Goal: Task Accomplishment & Management: Use online tool/utility

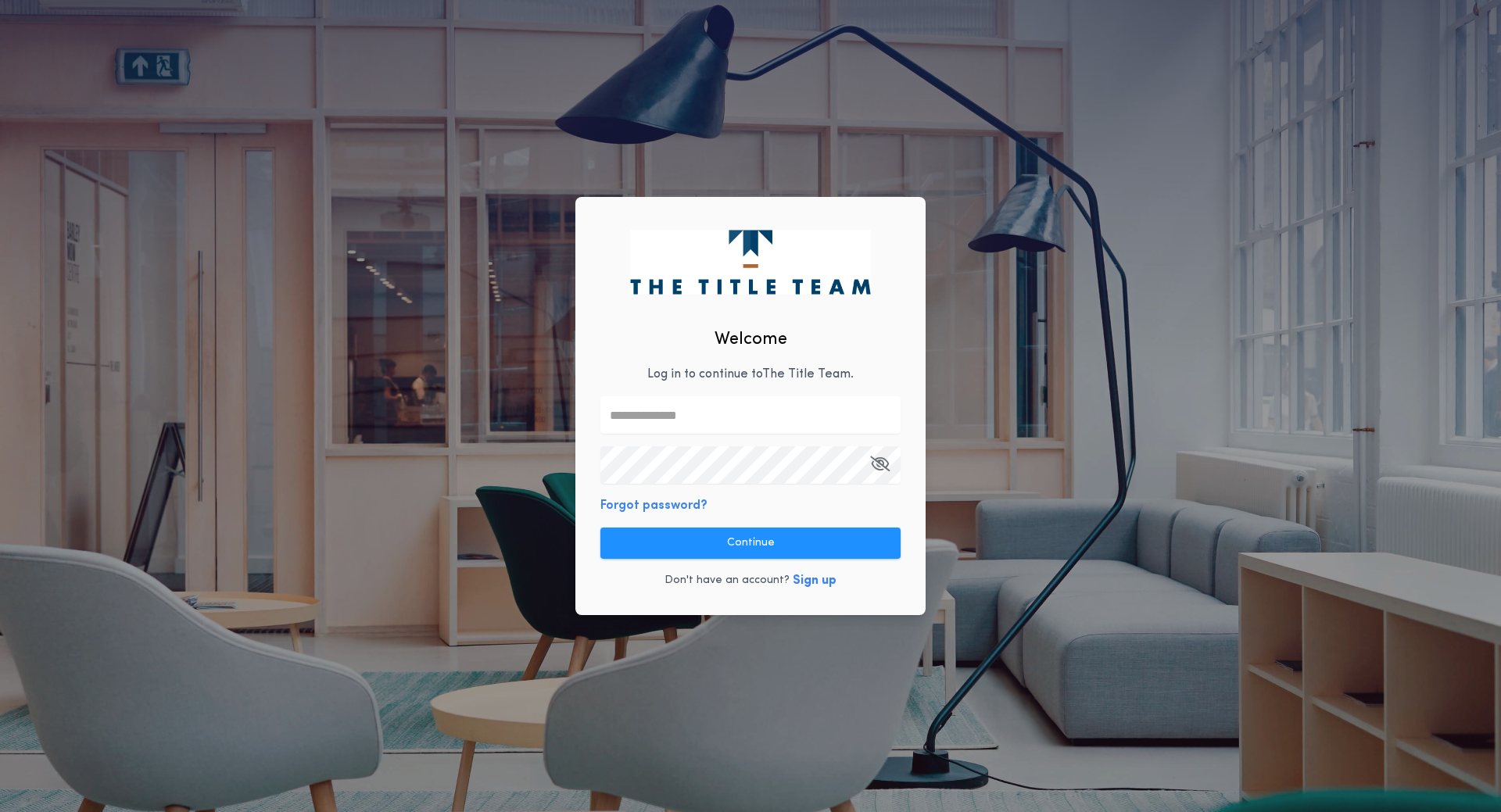
drag, startPoint x: 678, startPoint y: 414, endPoint x: 688, endPoint y: 414, distance: 10.0
click at [678, 414] on input "text" at bounding box center [750, 415] width 300 height 38
type input "**********"
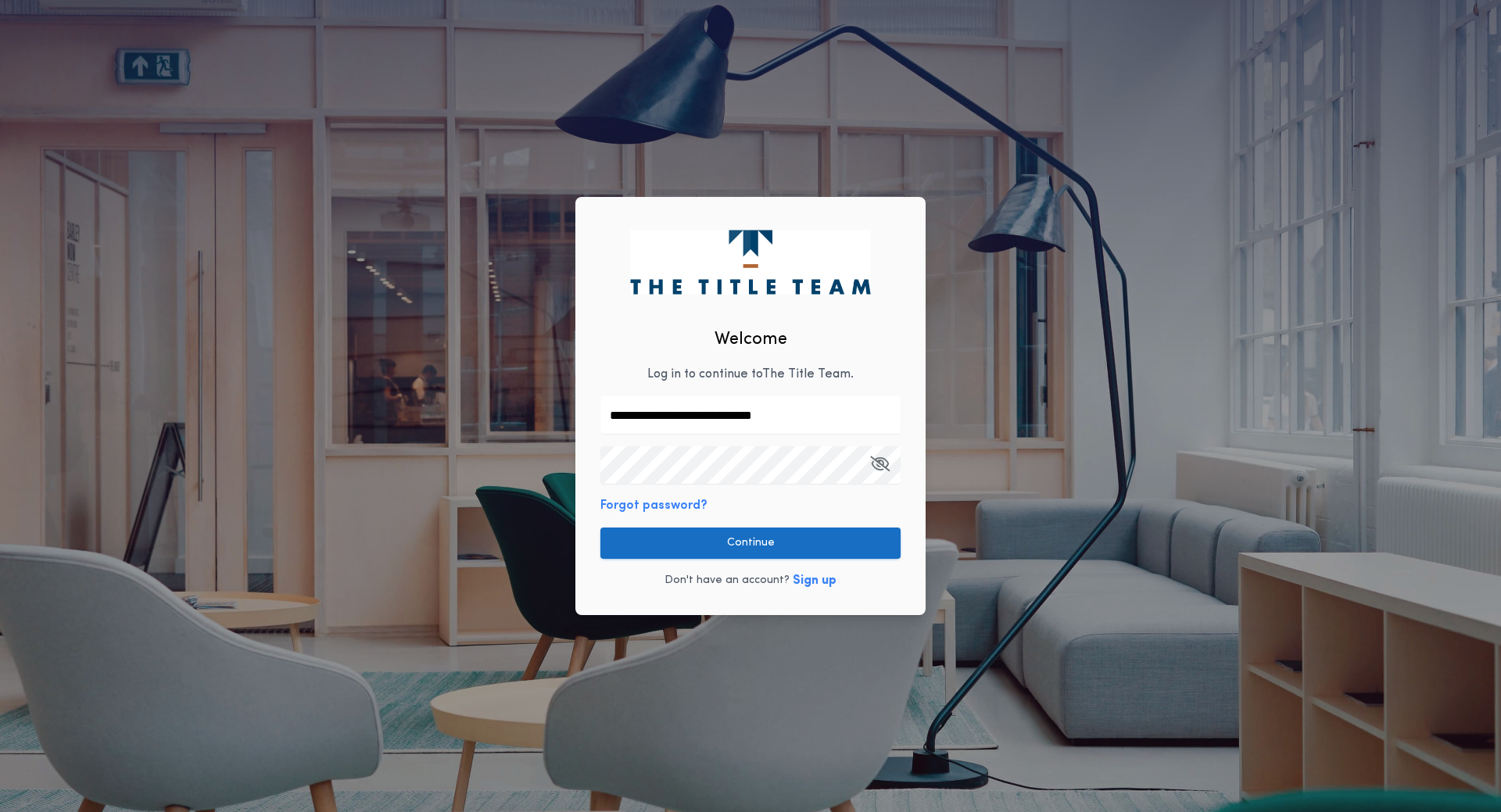
click at [713, 542] on button "Continue" at bounding box center [750, 543] width 300 height 31
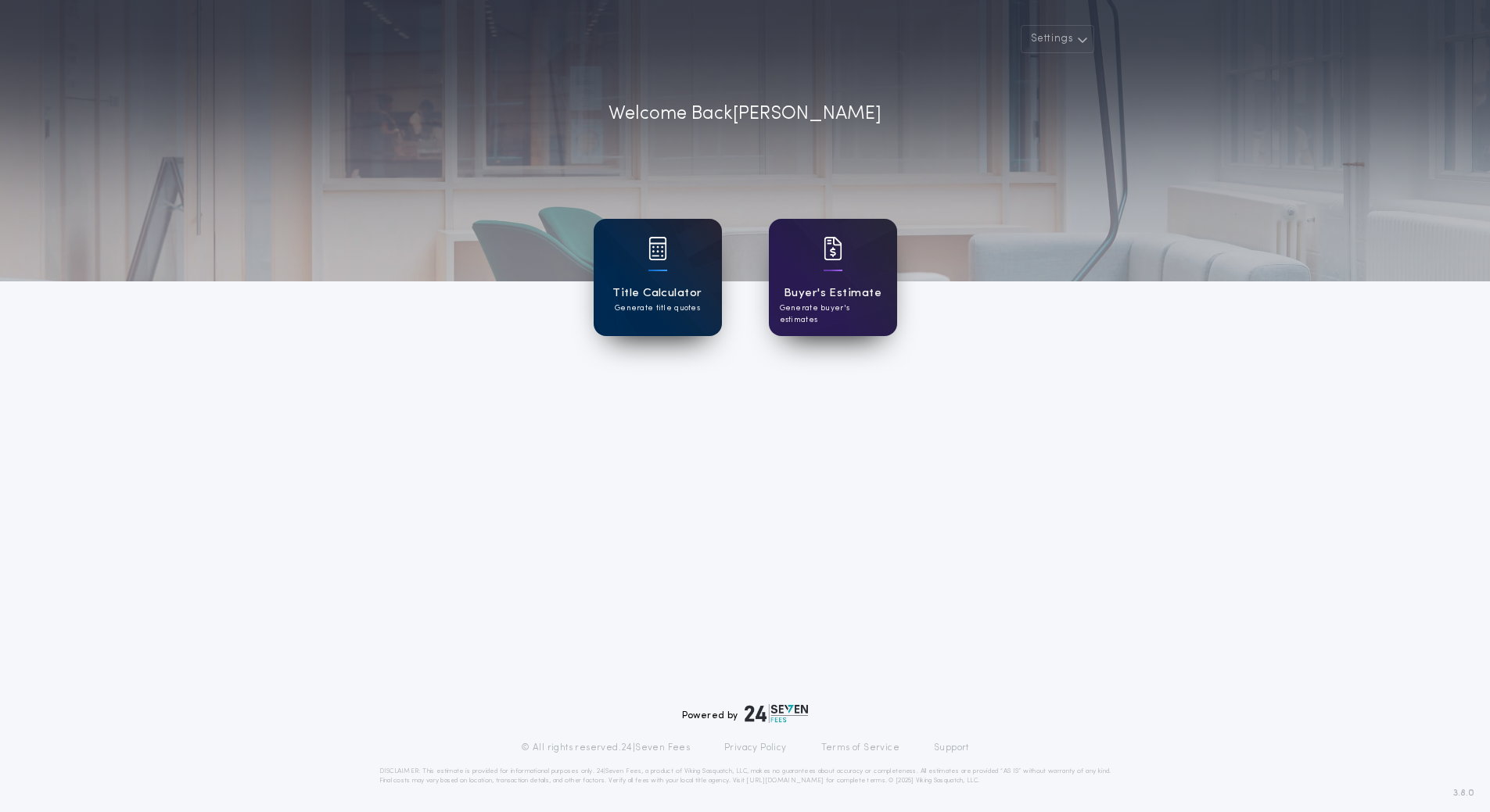
click at [649, 285] on h1 "Title Calculator" at bounding box center [656, 293] width 89 height 18
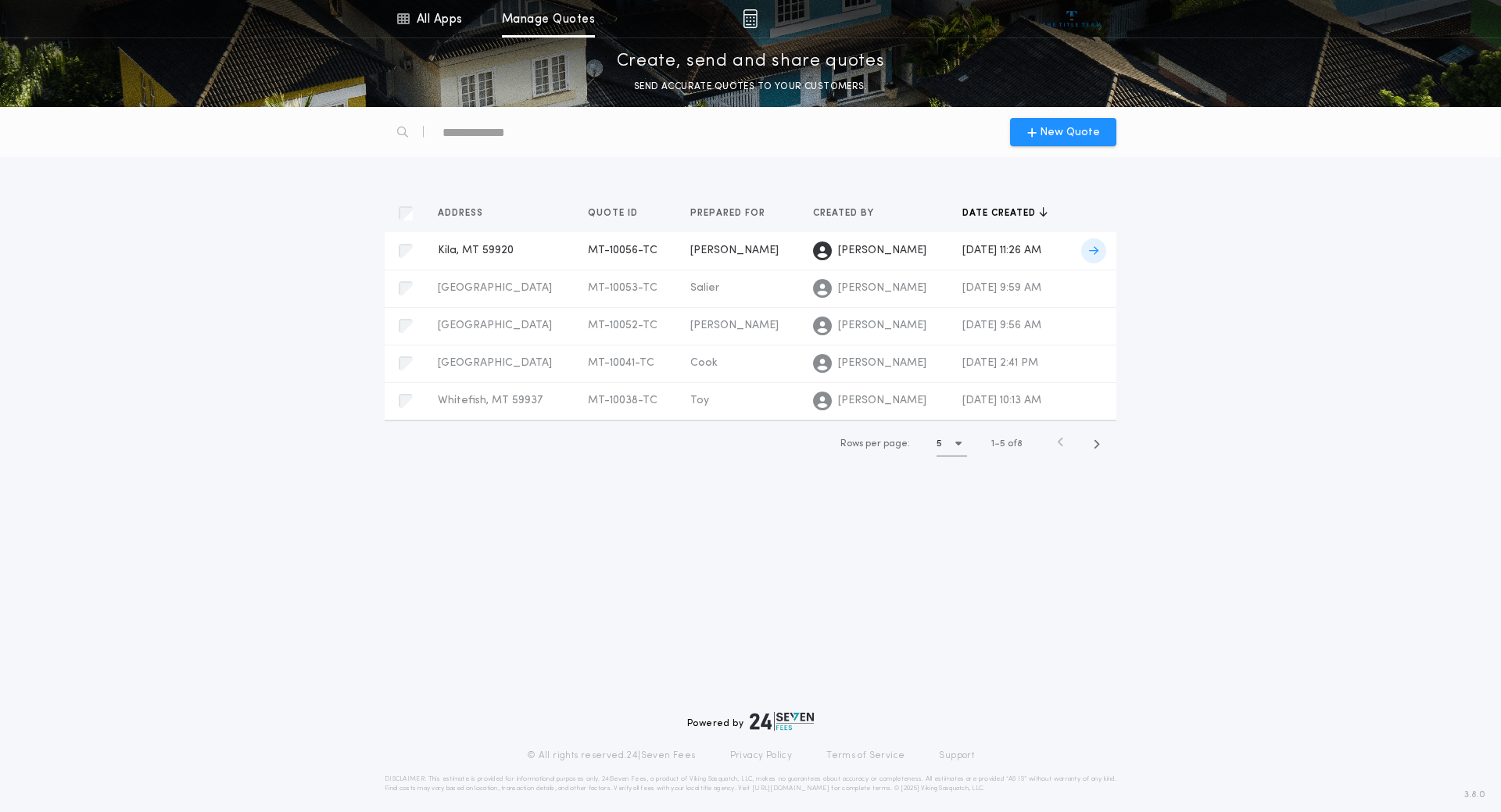
click at [653, 248] on td "MT-10056-TC" at bounding box center [627, 250] width 103 height 38
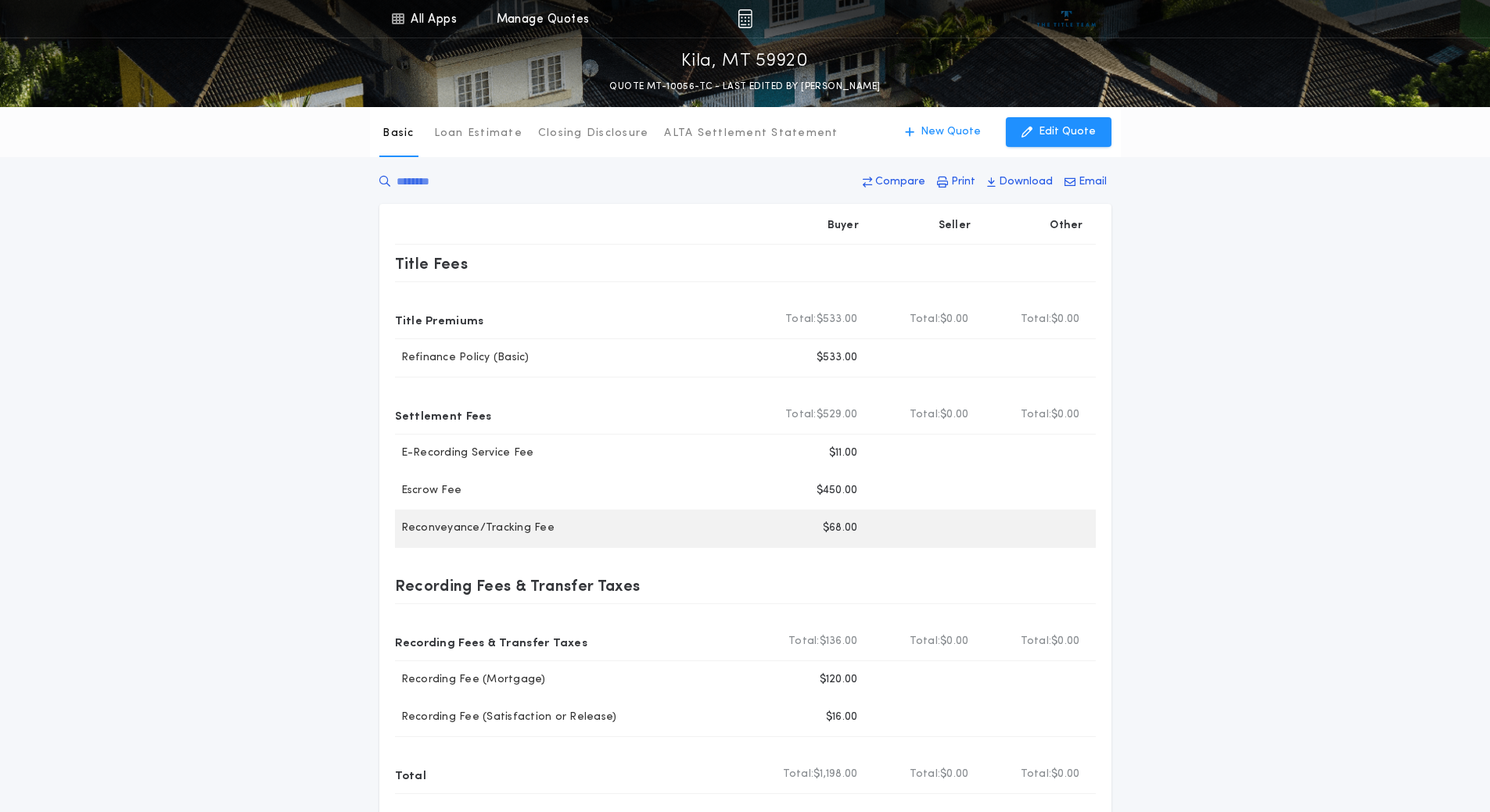
scroll to position [79, 0]
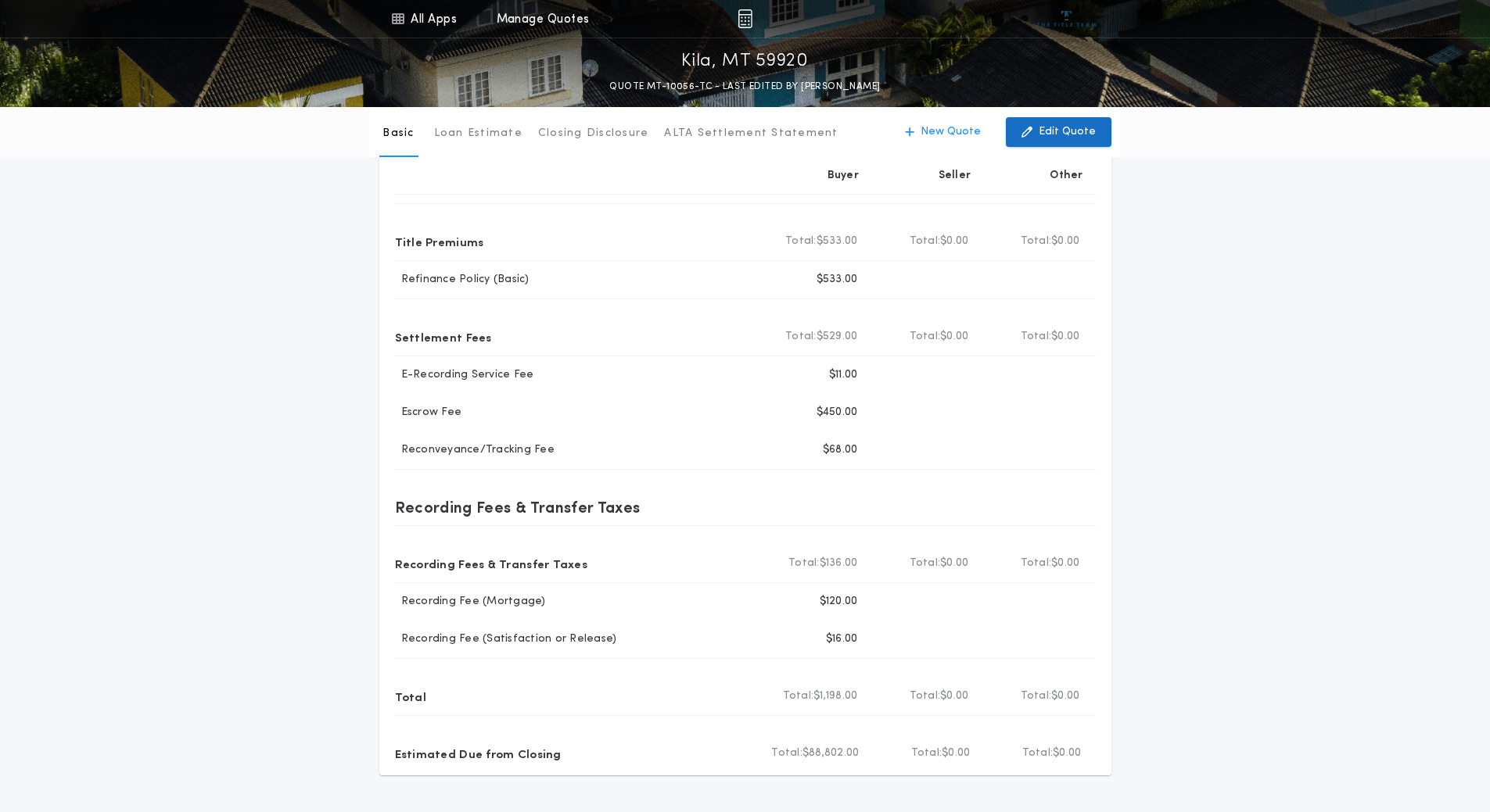
click at [1040, 134] on button "Edit Quote" at bounding box center [1058, 132] width 105 height 30
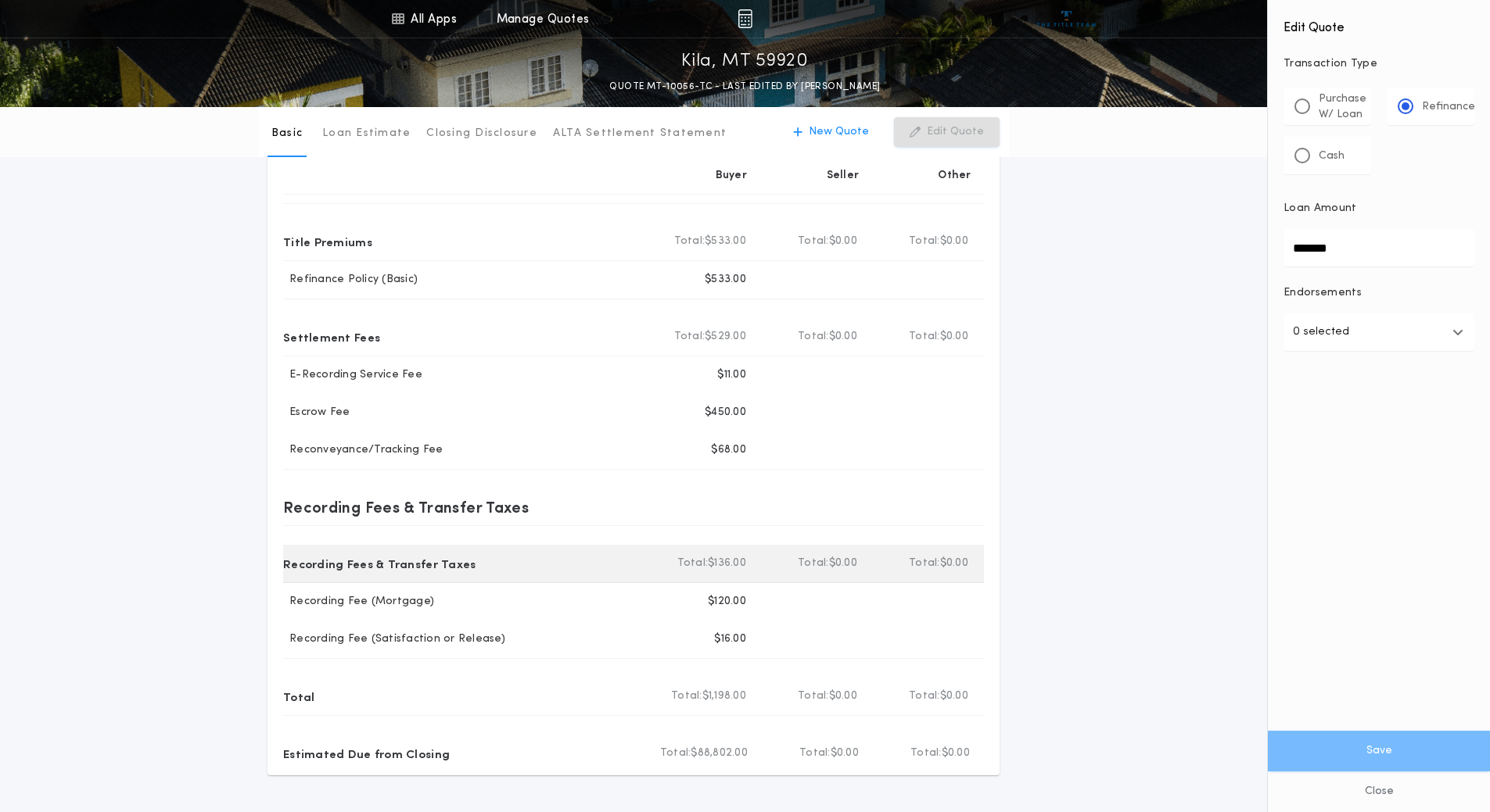
click at [968, 567] on span "$0.00" at bounding box center [954, 564] width 28 height 16
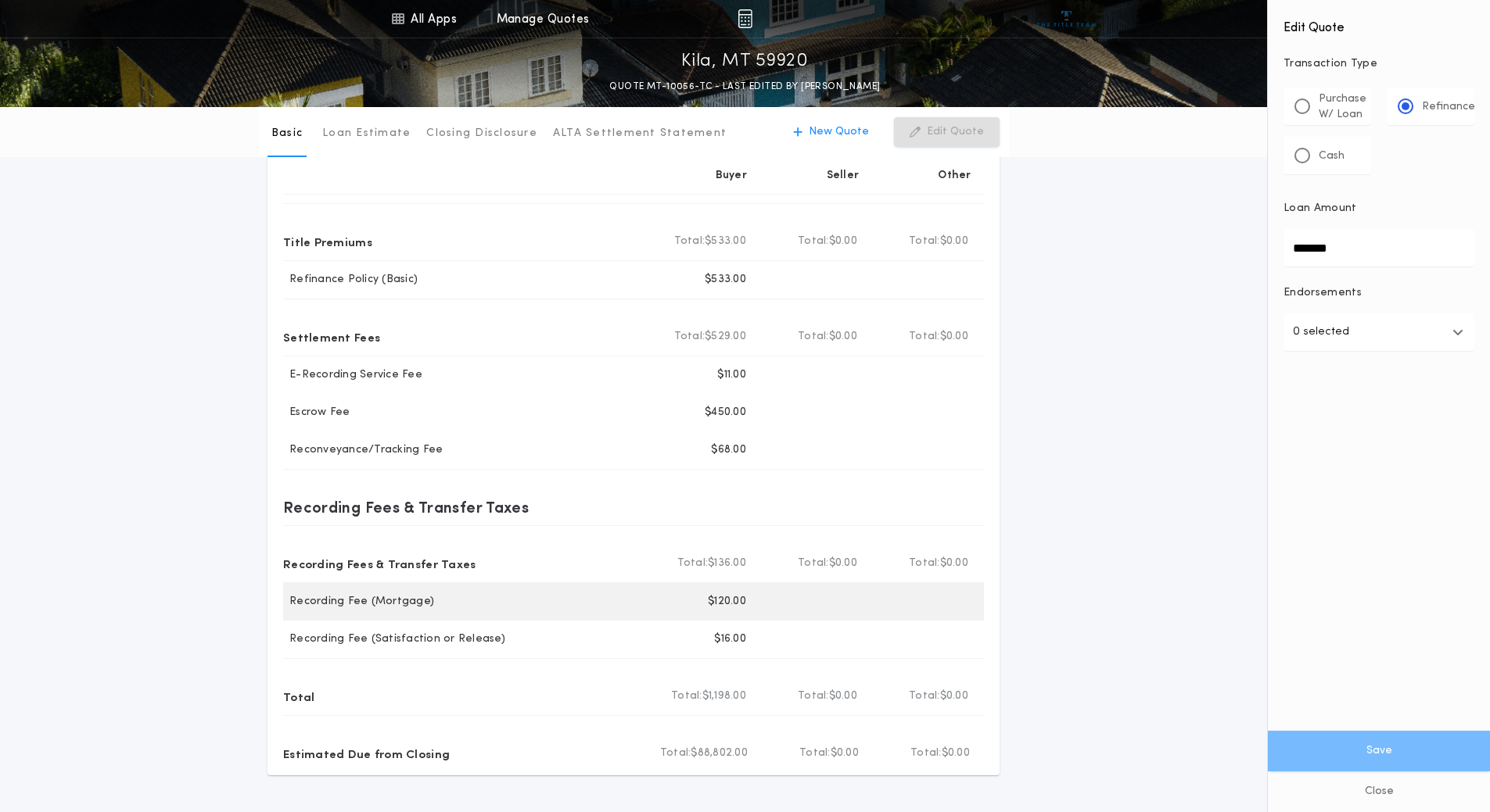
click at [897, 619] on div at bounding box center [925, 601] width 111 height 38
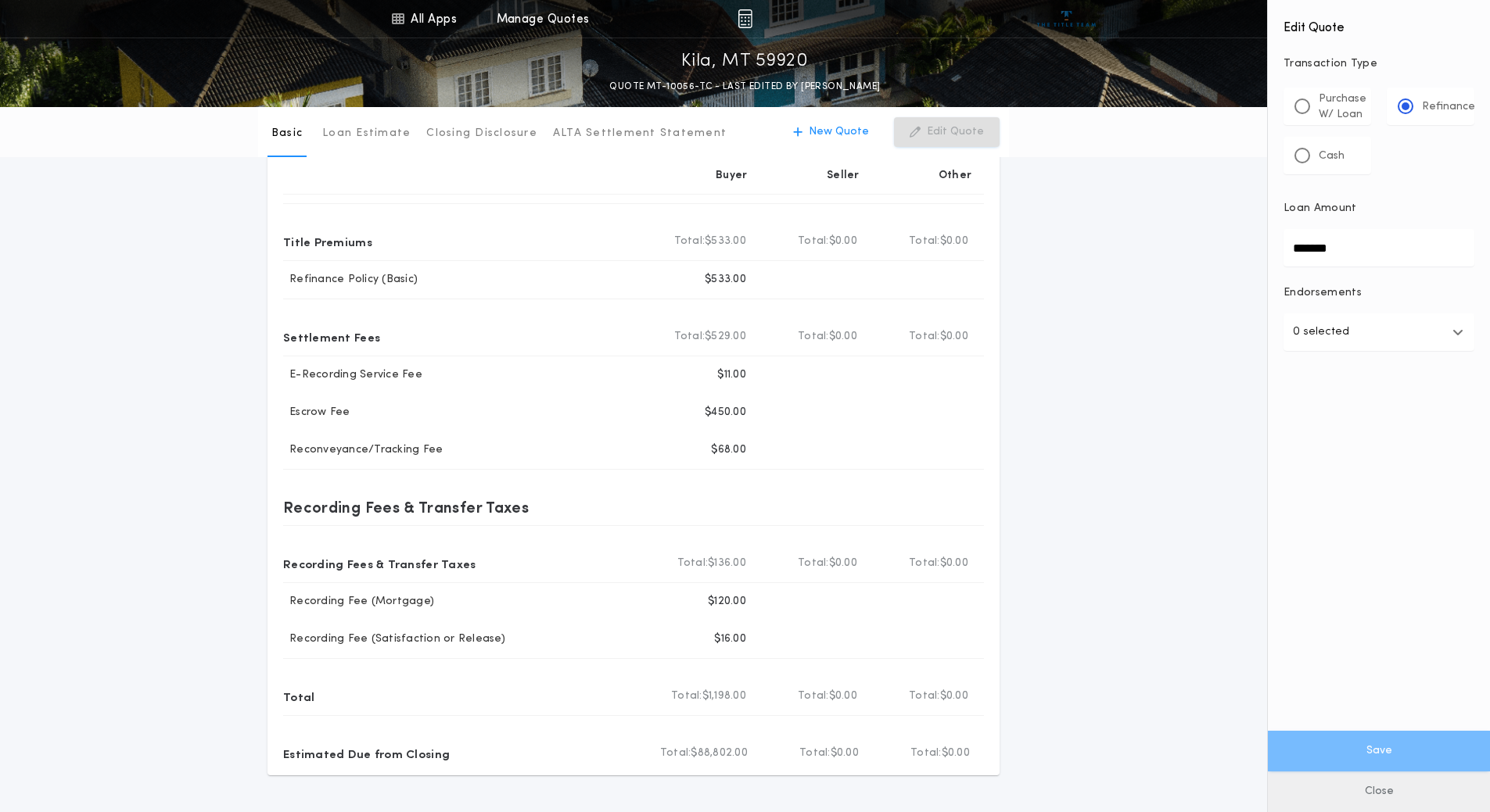
click at [1380, 794] on button "Close" at bounding box center [1378, 792] width 222 height 41
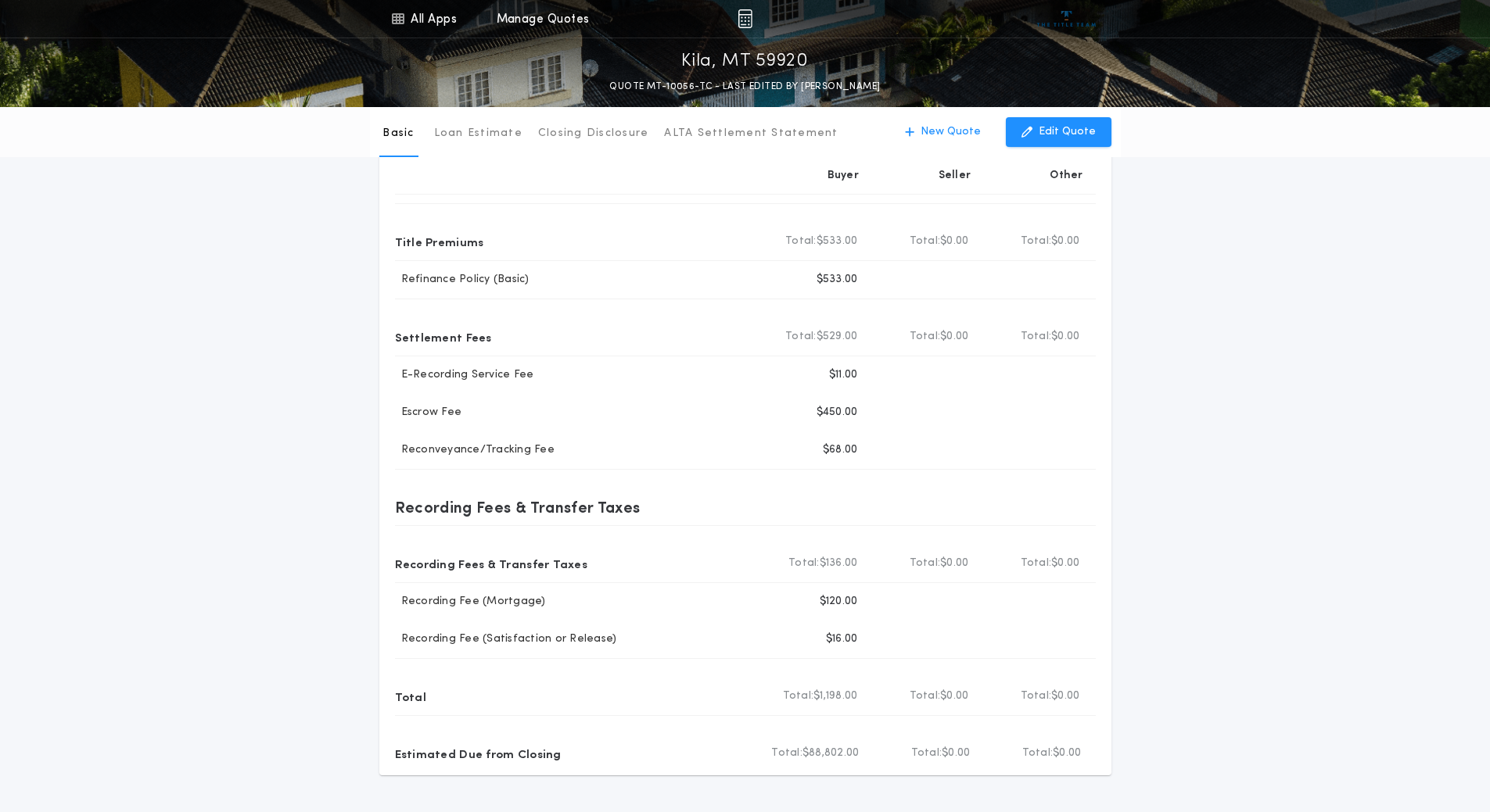
scroll to position [0, 0]
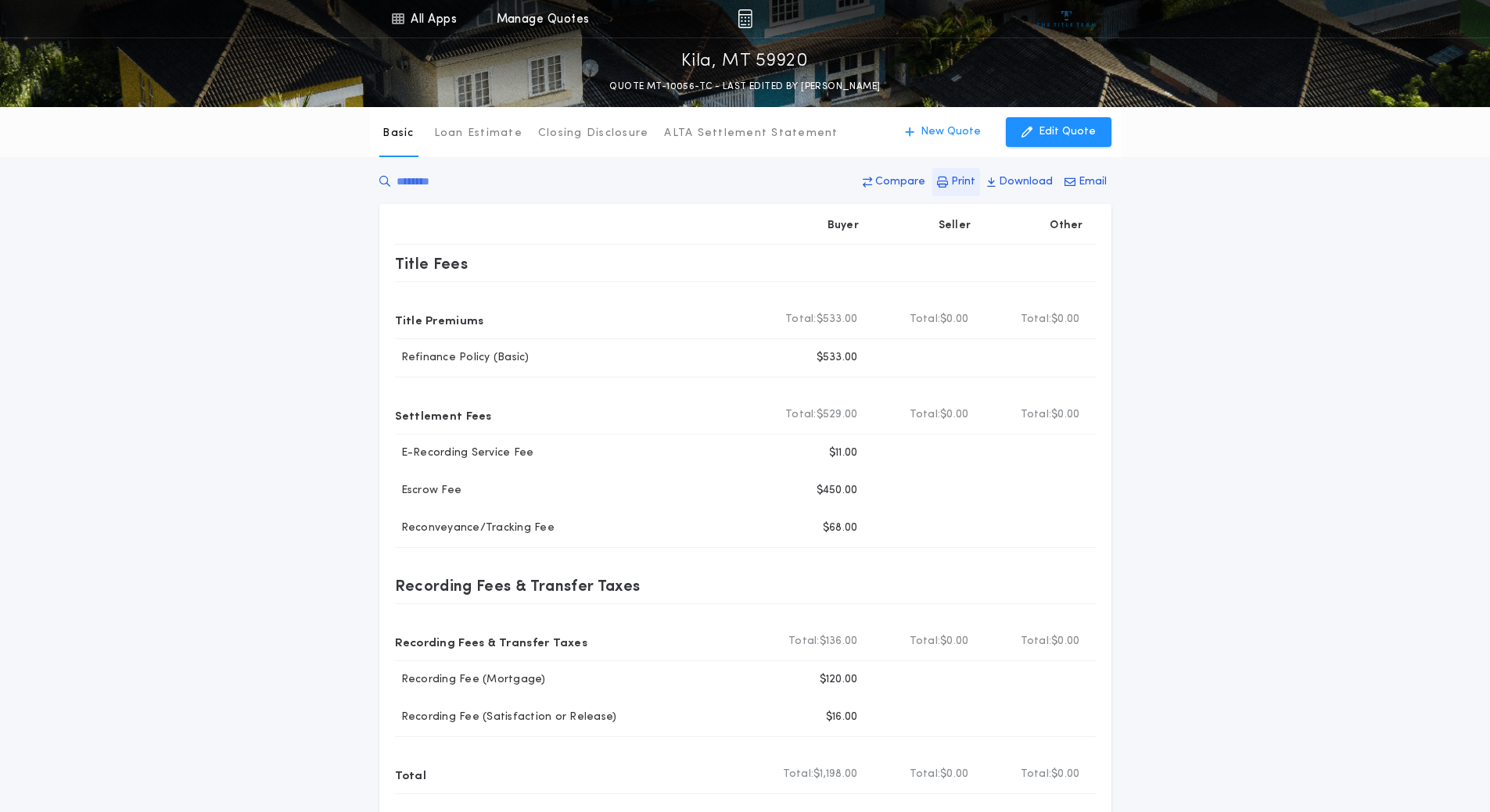
click at [959, 180] on p "Print" at bounding box center [963, 182] width 24 height 16
click at [952, 132] on p "New Quote" at bounding box center [950, 132] width 60 height 16
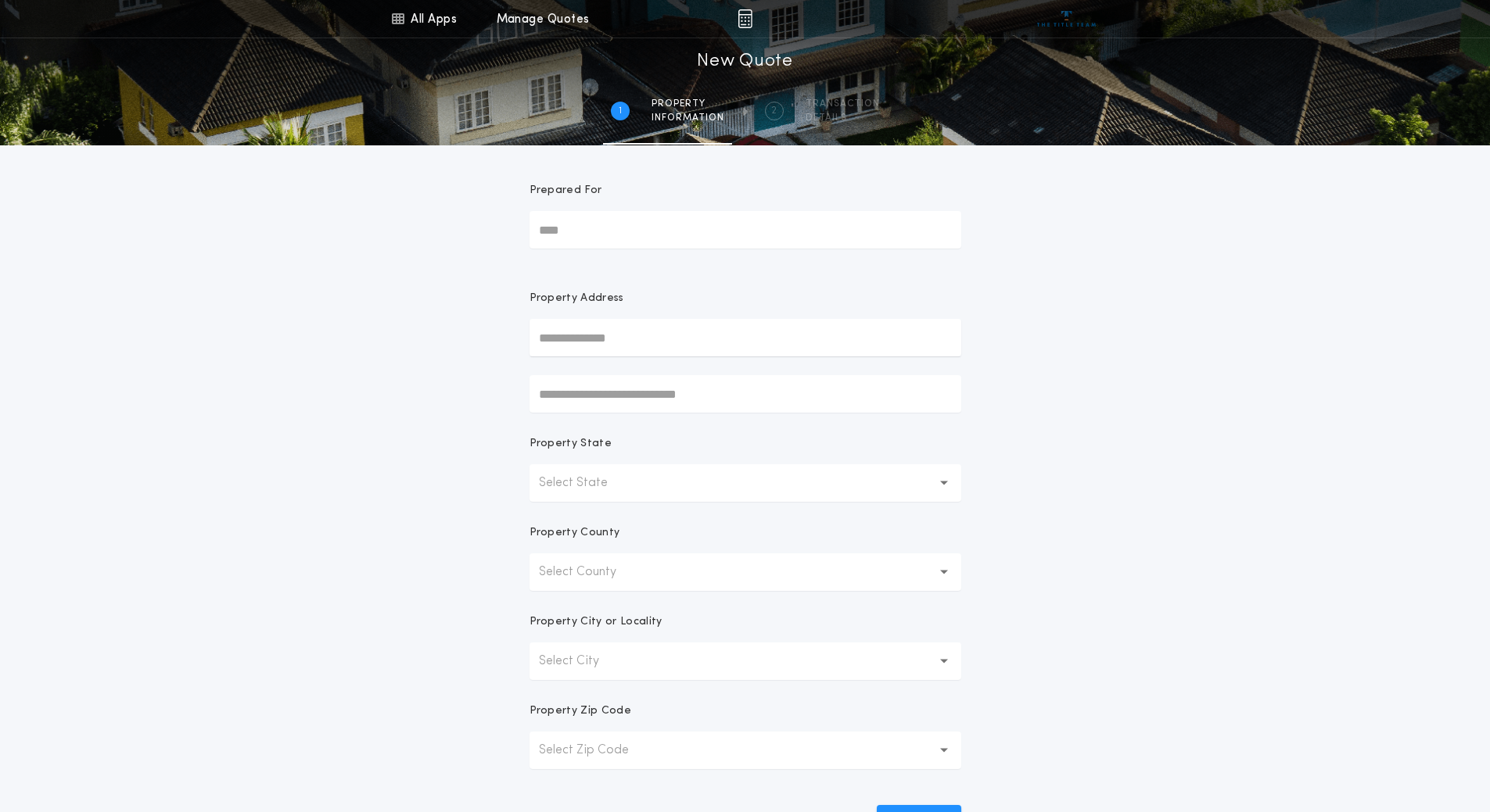
click at [682, 230] on input "Prepared For" at bounding box center [745, 229] width 432 height 38
type input "********"
click at [646, 486] on button "Select State" at bounding box center [745, 483] width 432 height 38
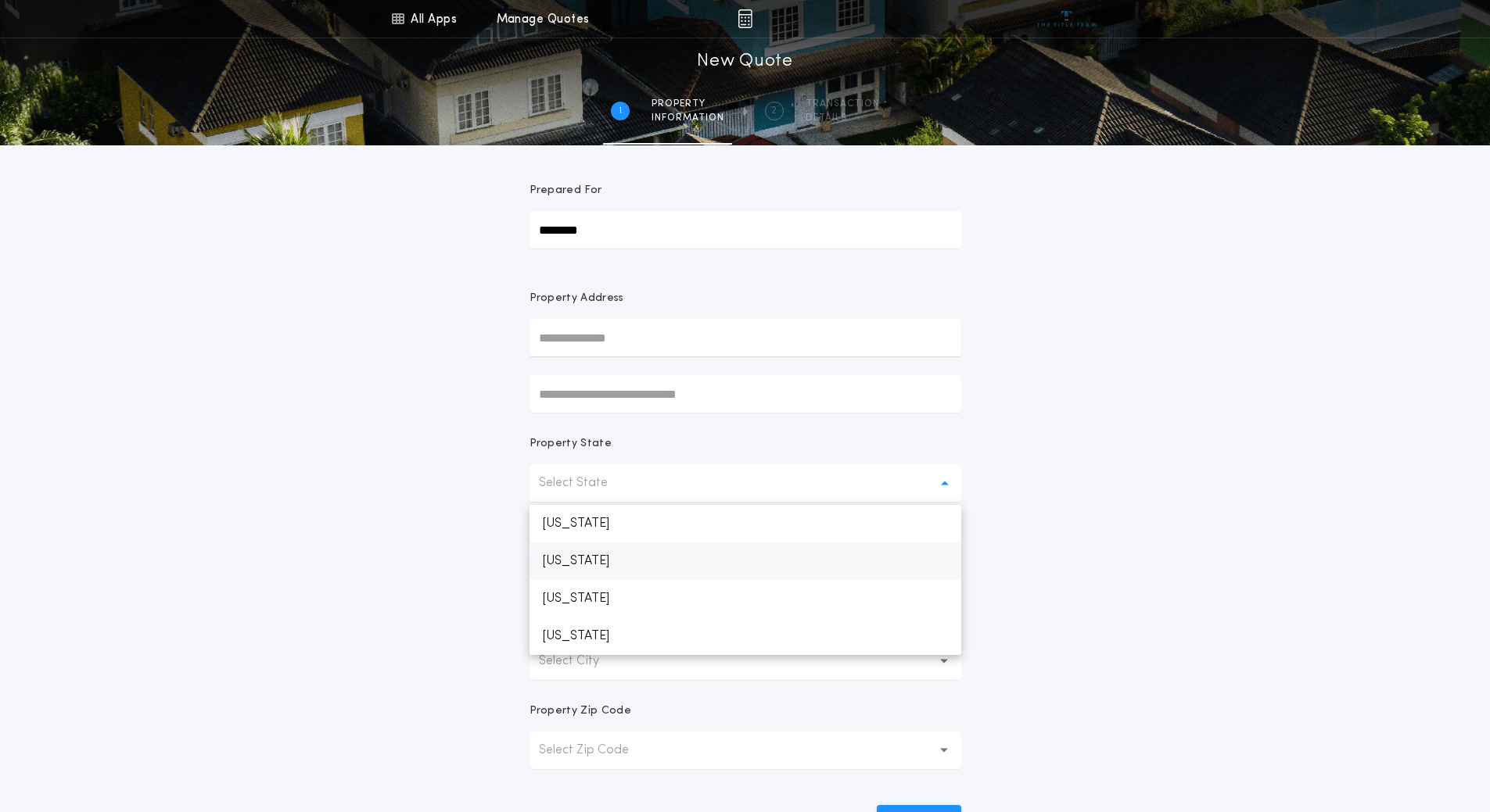
click at [625, 561] on p "[US_STATE]" at bounding box center [745, 561] width 432 height 38
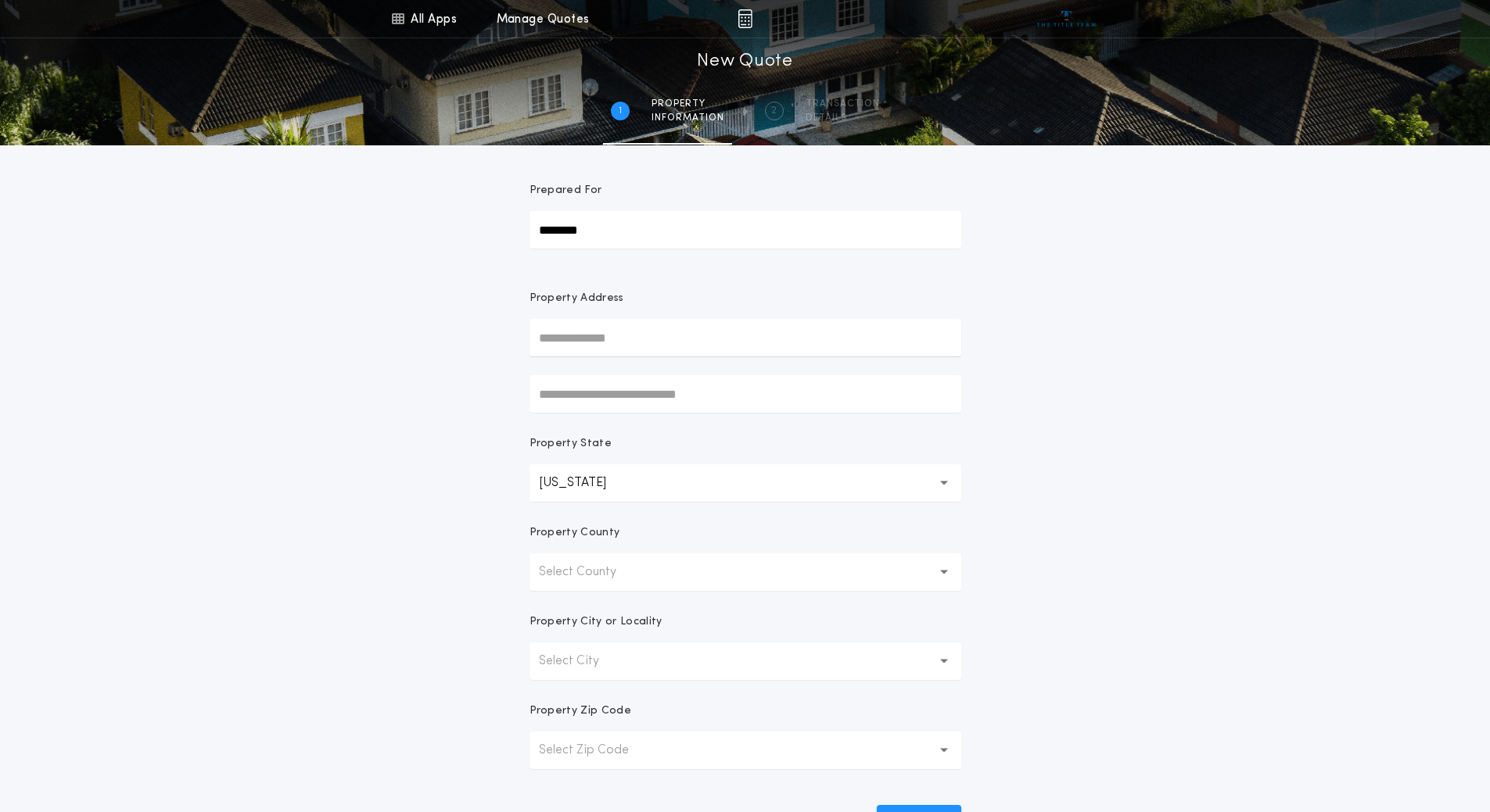
click at [626, 571] on p "Select County" at bounding box center [590, 572] width 103 height 18
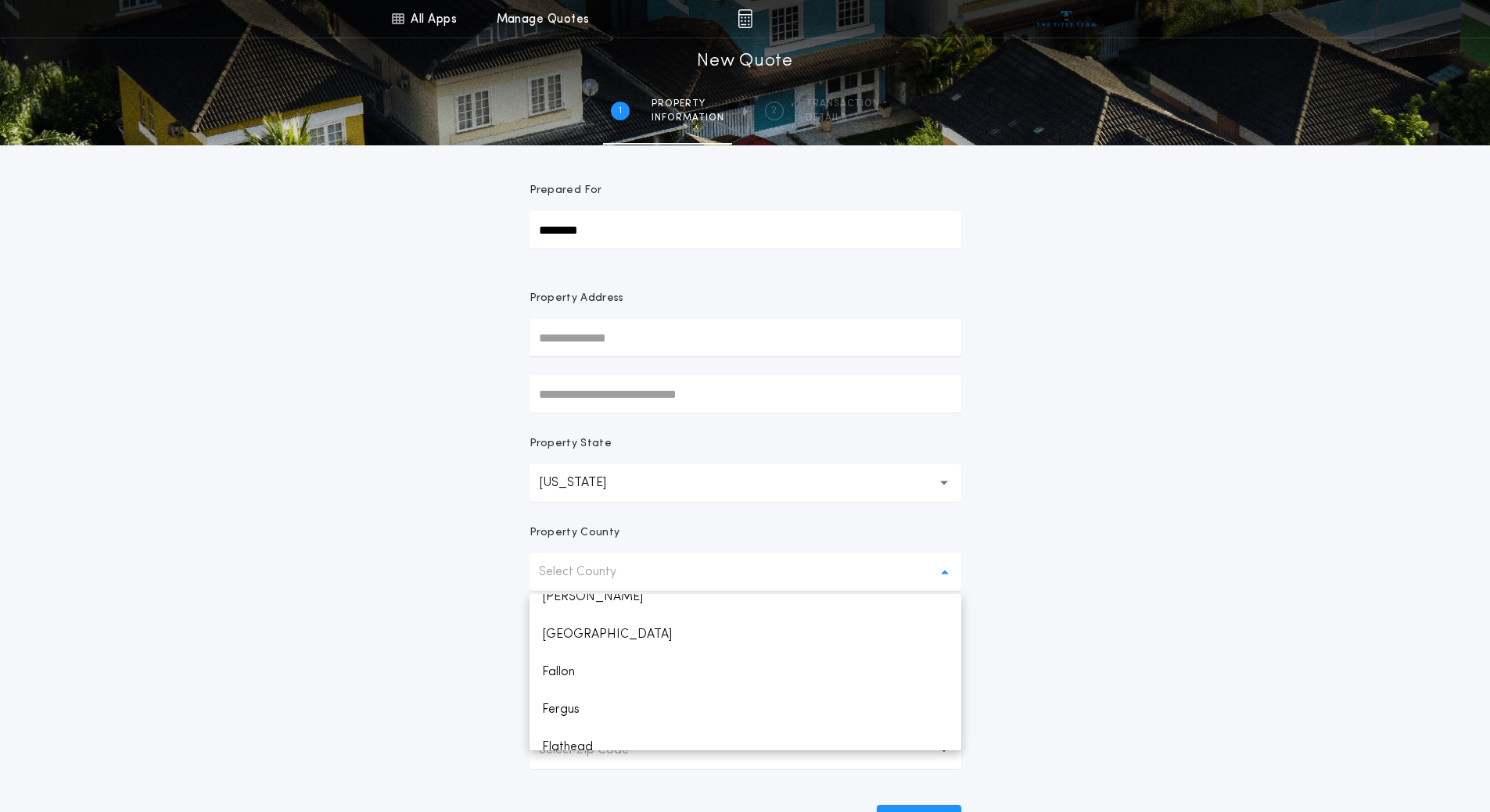
scroll to position [469, 0]
click at [586, 674] on p "Flathead" at bounding box center [745, 669] width 432 height 38
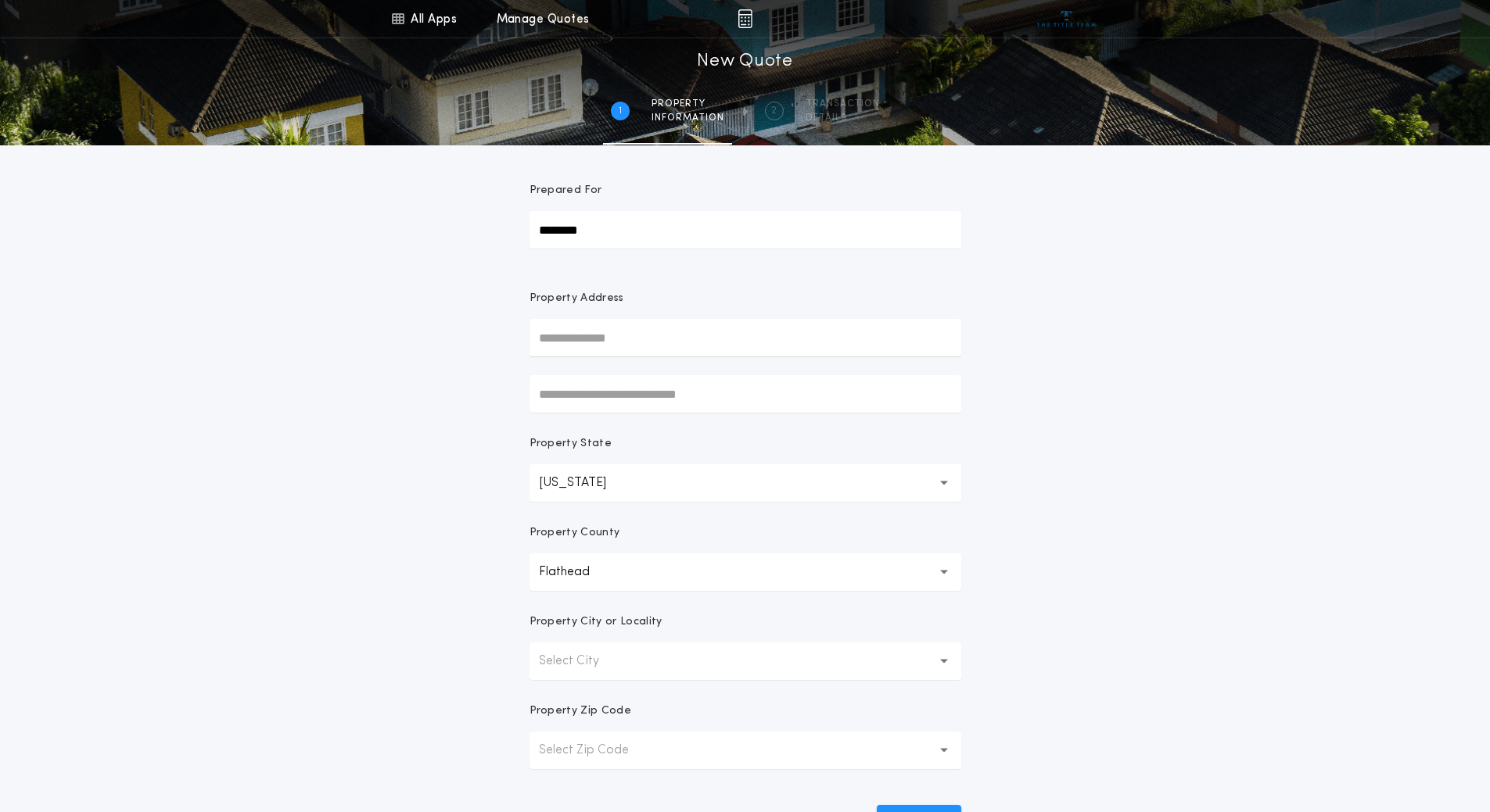
scroll to position [79, 0]
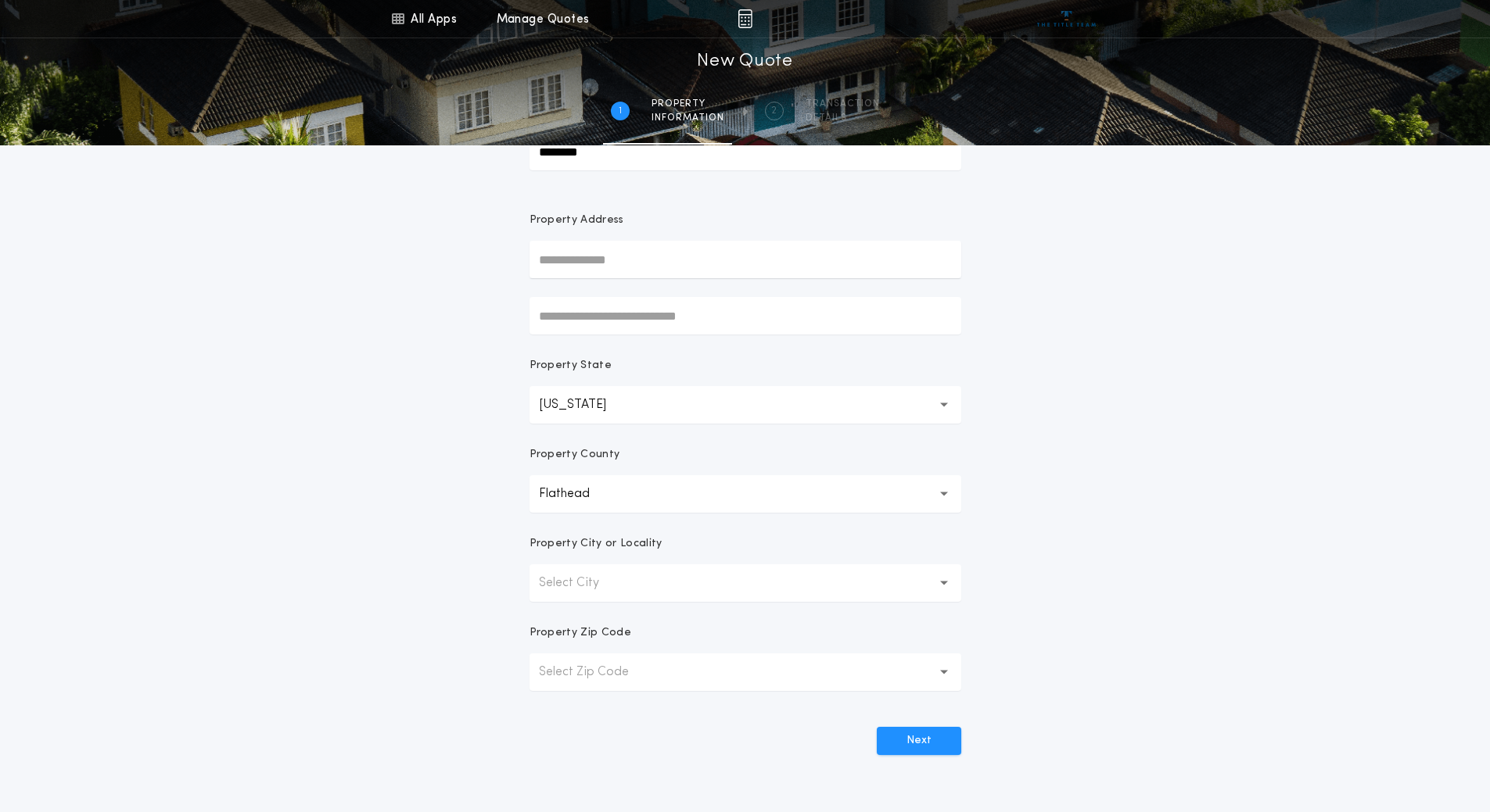
click at [641, 576] on button "Select City" at bounding box center [745, 583] width 432 height 38
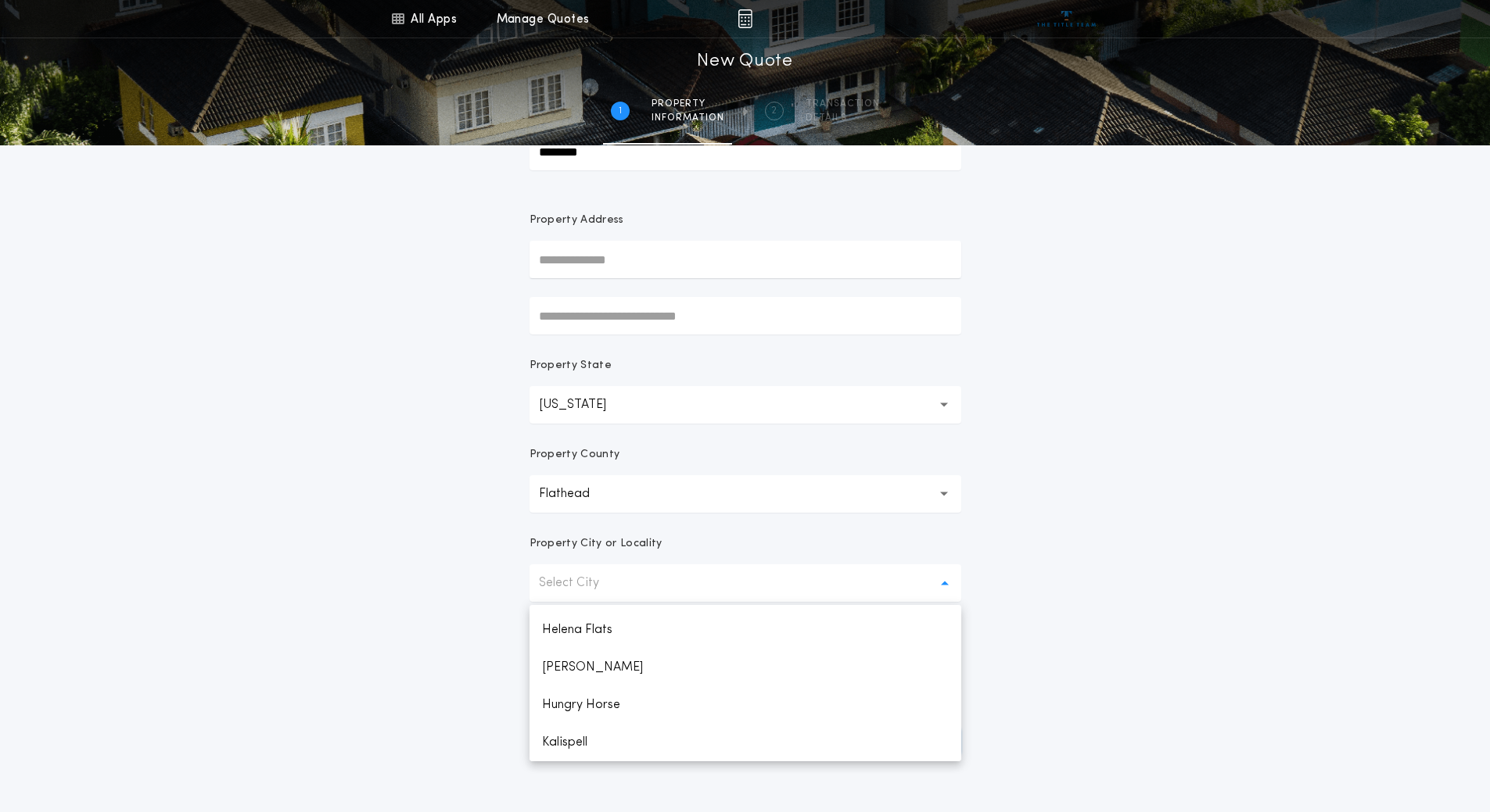
scroll to position [594, 0]
click at [574, 745] on p "Kila" at bounding box center [745, 742] width 432 height 38
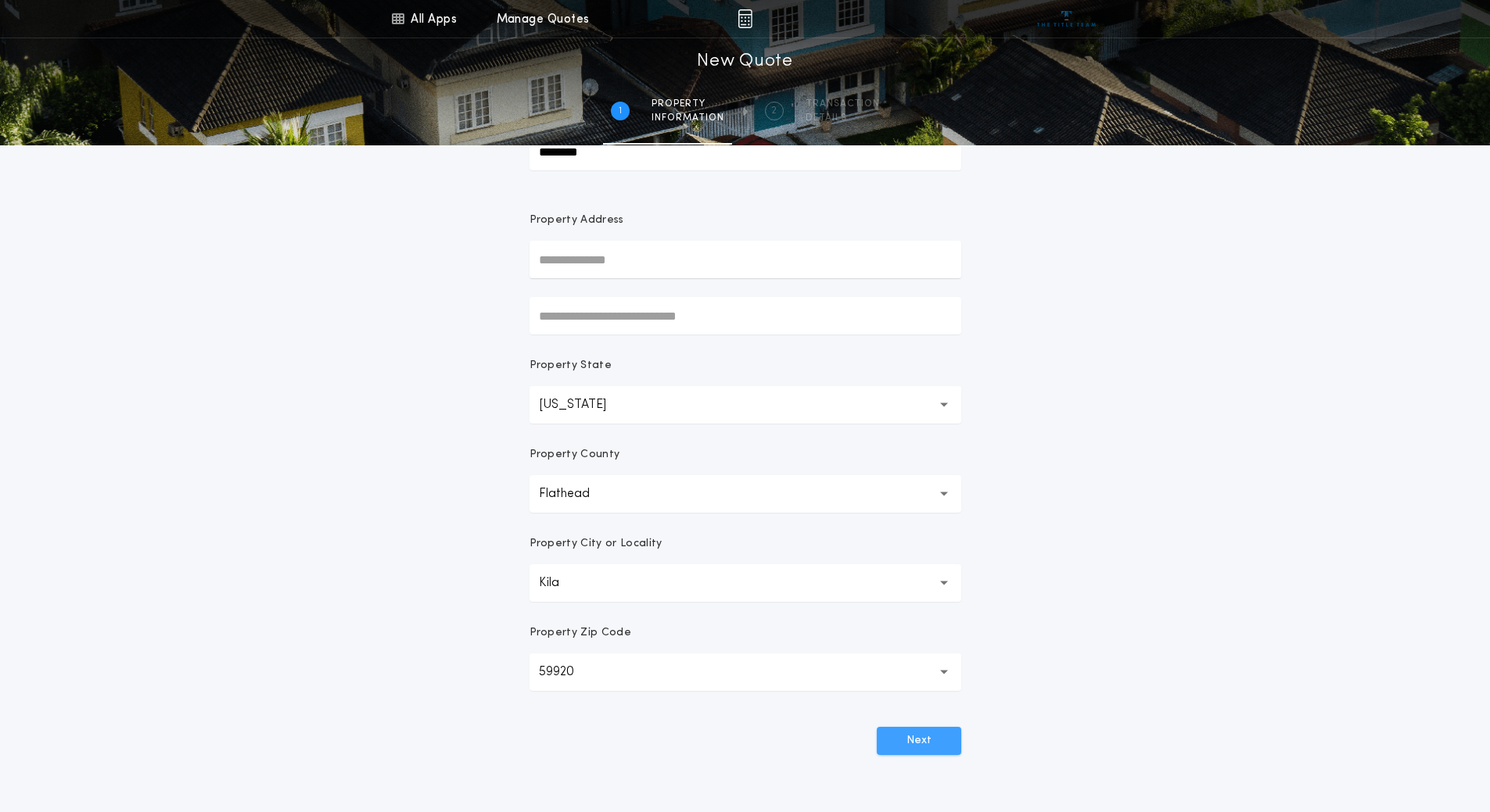
click at [910, 733] on button "Next" at bounding box center [918, 741] width 84 height 28
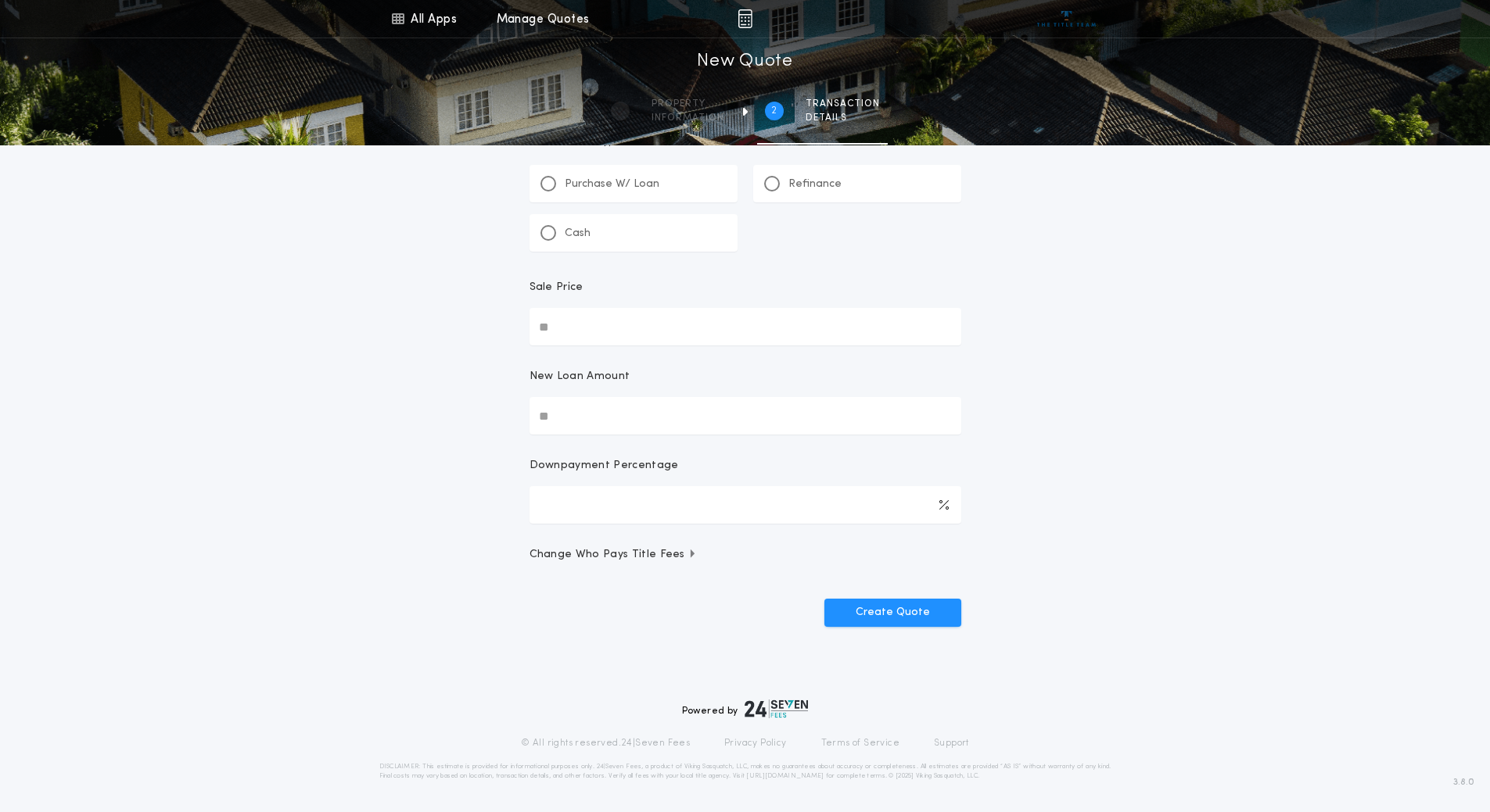
scroll to position [0, 0]
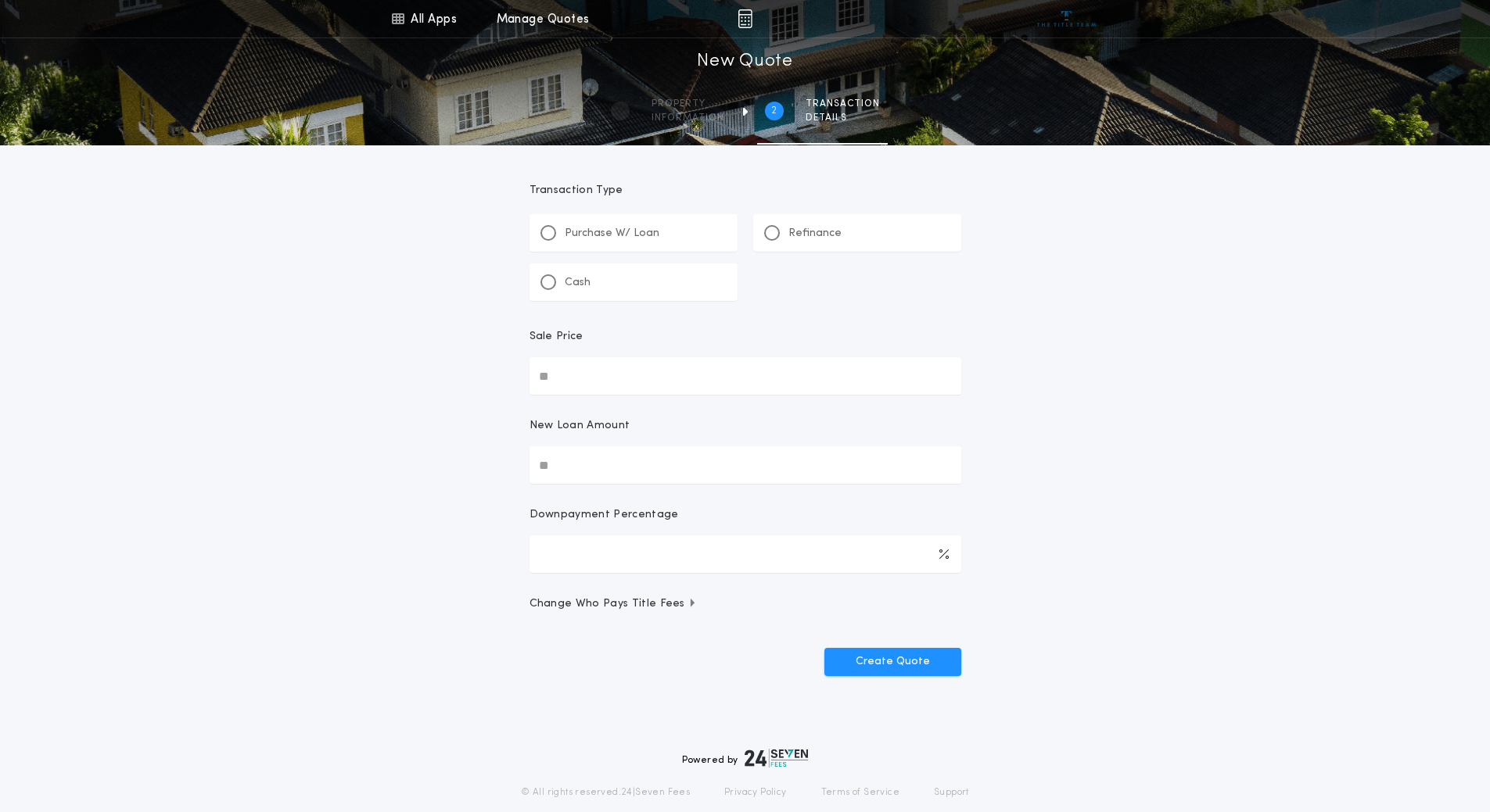
click at [805, 226] on p "Refinance" at bounding box center [815, 233] width 54 height 16
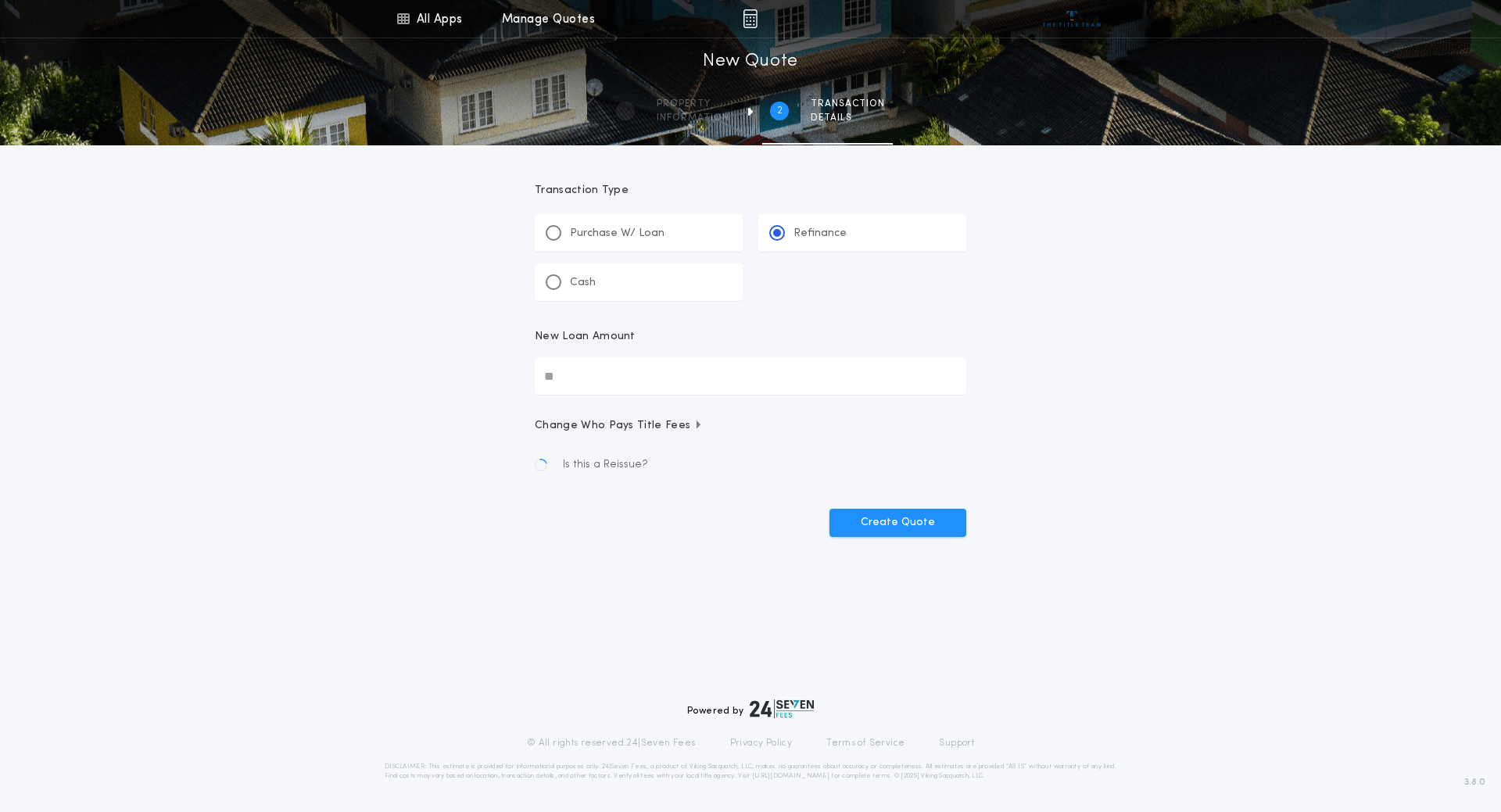
click at [637, 374] on input "New Loan Amount" at bounding box center [750, 376] width 432 height 38
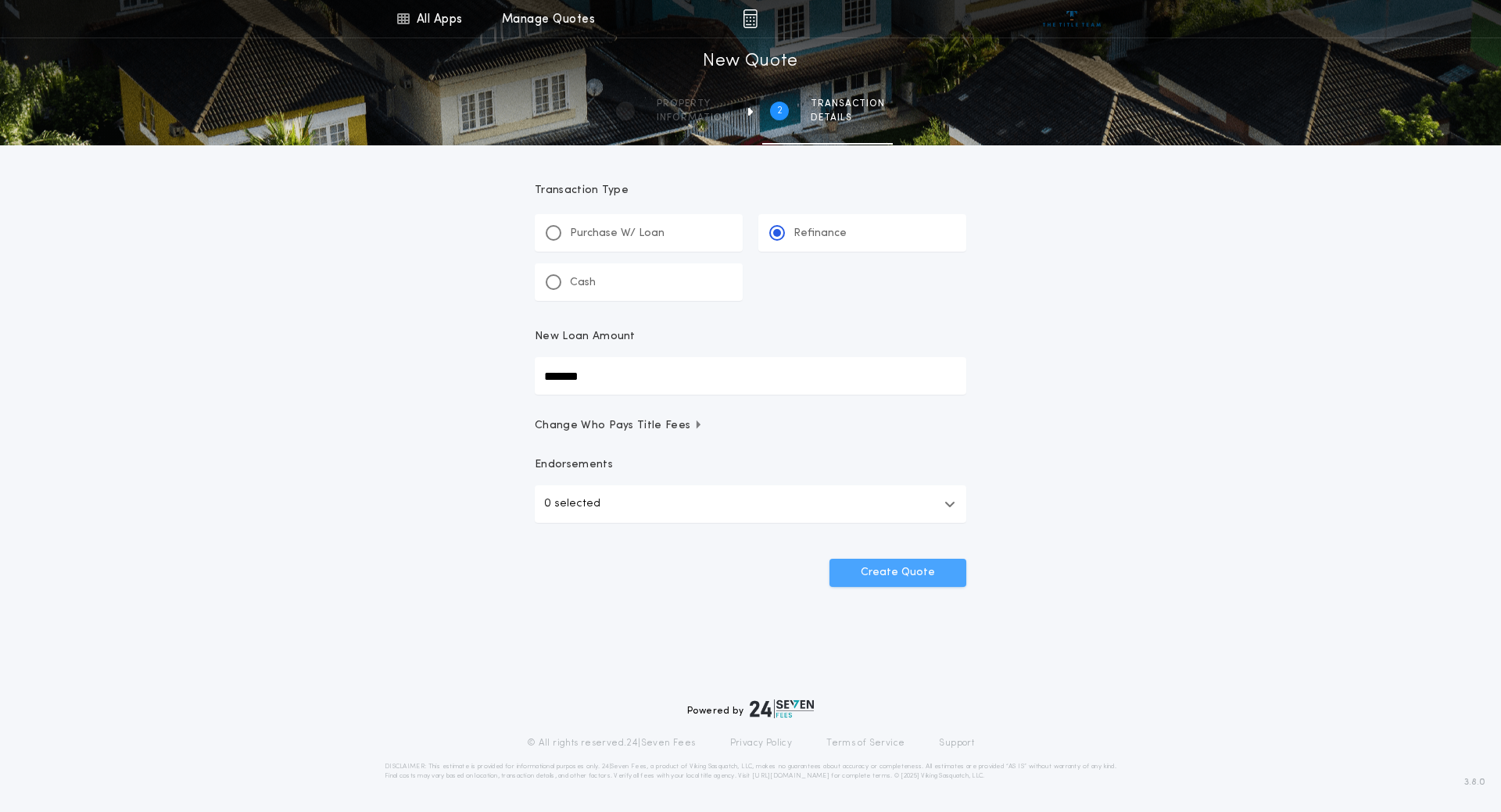
type input "*******"
click at [928, 575] on button "Create Quote" at bounding box center [898, 573] width 137 height 28
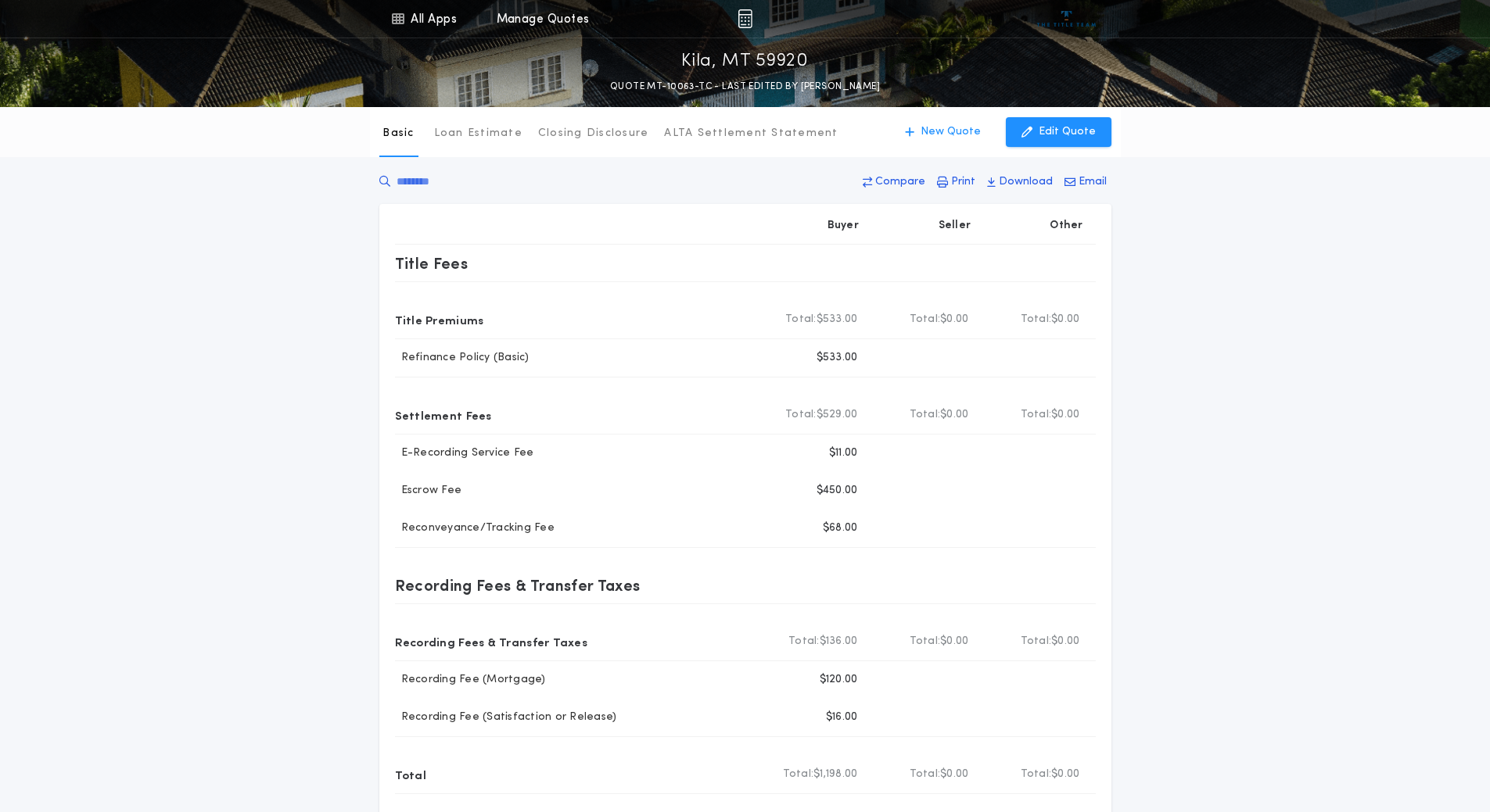
click at [1164, 388] on div "Basic Loan Estimate Closing Disclosure ALTA Settlement Statement Basic New Quot…" at bounding box center [745, 480] width 1490 height 746
click at [1081, 134] on p "Edit Quote" at bounding box center [1068, 132] width 57 height 16
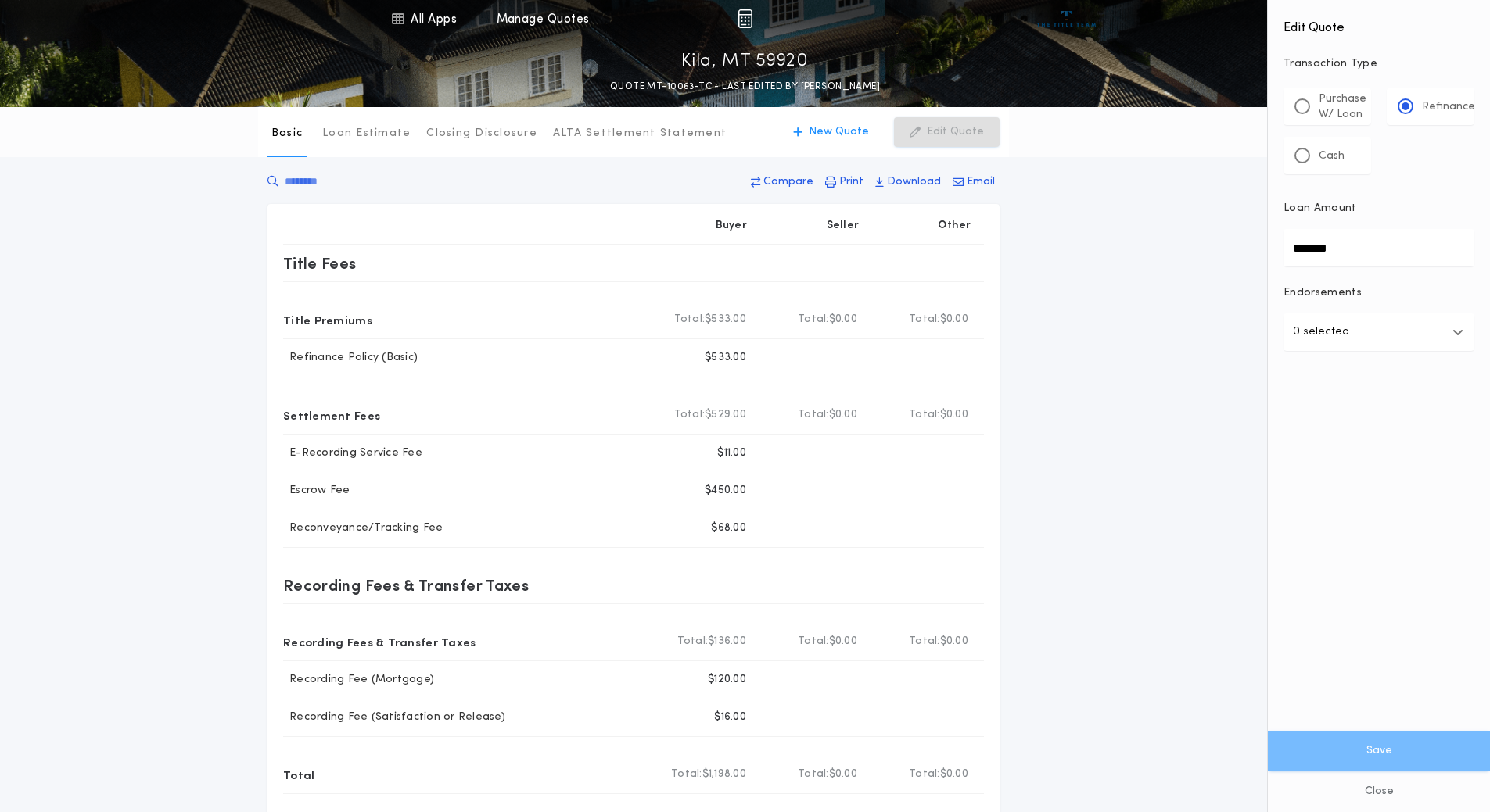
click at [1389, 336] on button "0 selected" at bounding box center [1378, 332] width 190 height 38
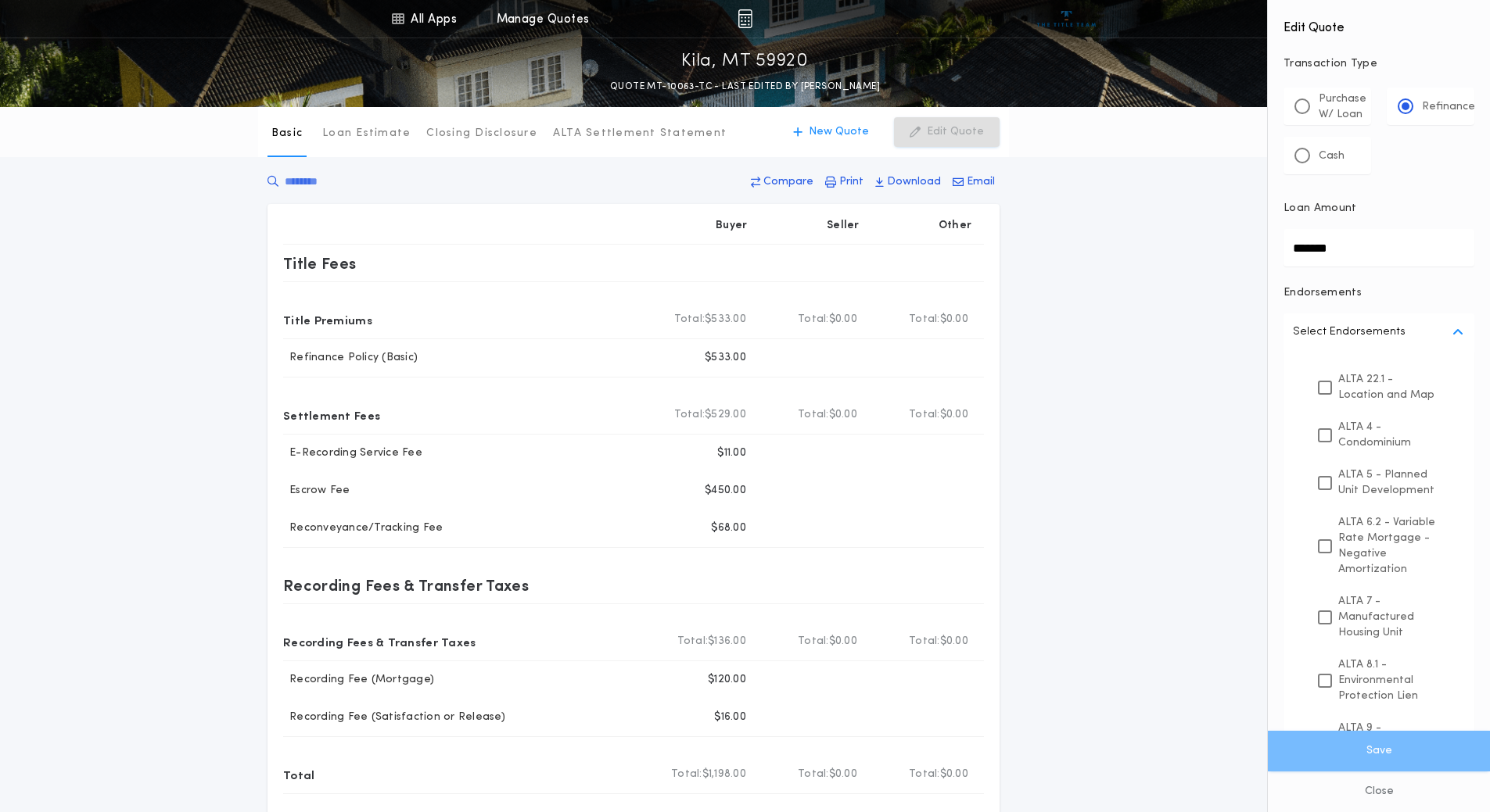
click at [1104, 443] on div "Basic Loan Estimate Closing Disclosure ALTA Settlement Statement Basic New Quot…" at bounding box center [745, 480] width 1490 height 746
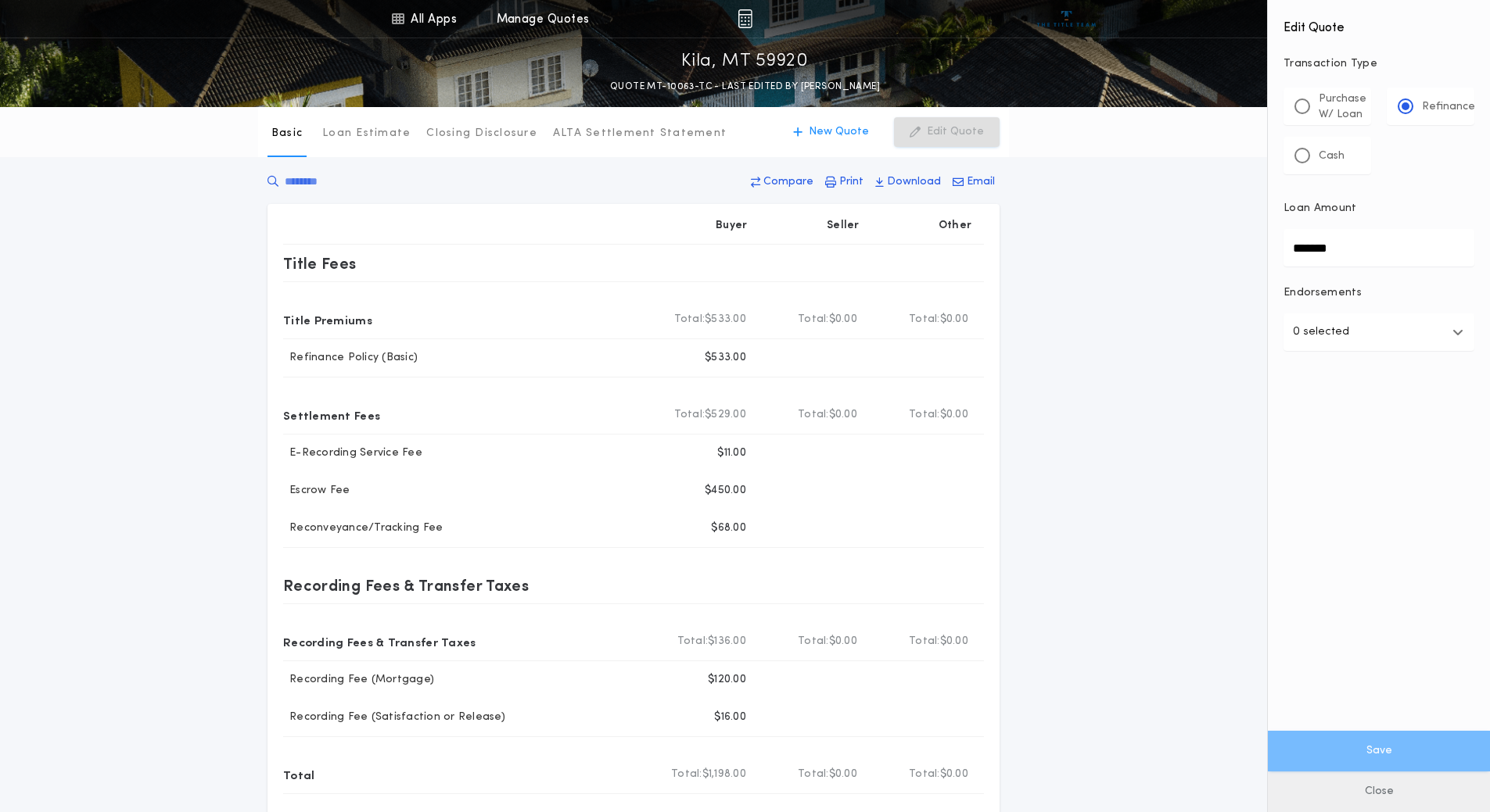
click at [1391, 794] on button "Close" at bounding box center [1378, 792] width 222 height 41
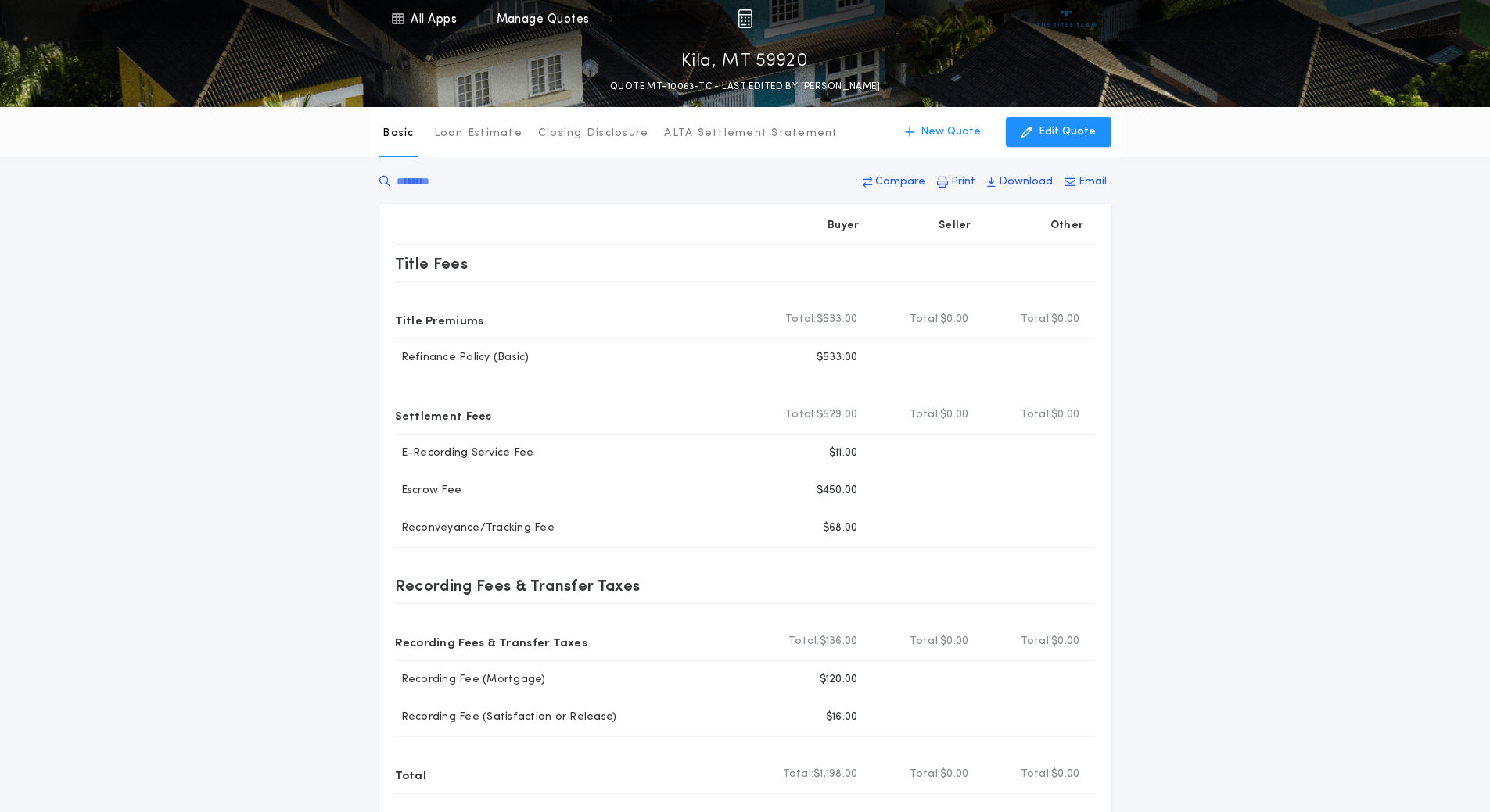
click at [1206, 399] on div "Basic Loan Estimate Closing Disclosure ALTA Settlement Statement Basic New Quot…" at bounding box center [745, 480] width 1490 height 746
click at [961, 179] on p "Print" at bounding box center [963, 182] width 24 height 16
